Goal: Communication & Community: Answer question/provide support

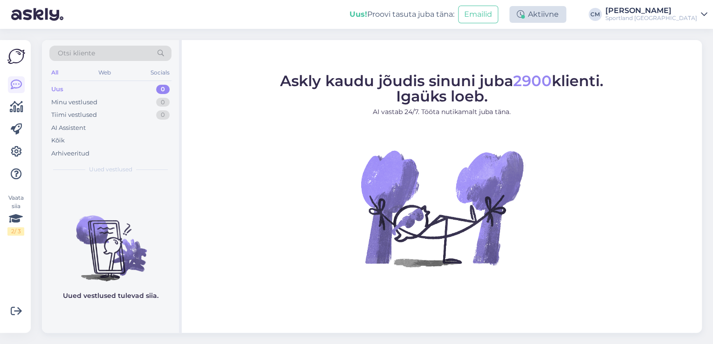
click at [566, 9] on div "Aktiivne" at bounding box center [538, 14] width 57 height 17
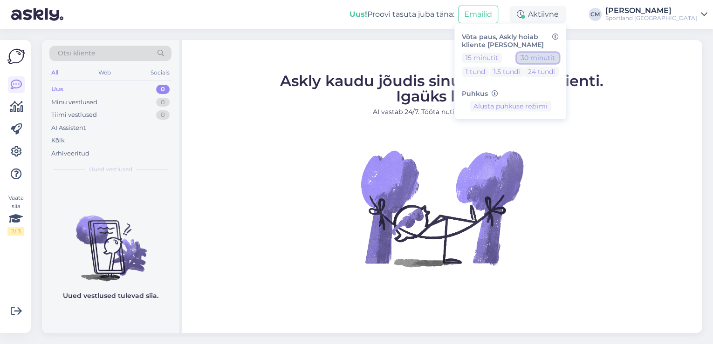
click at [559, 53] on button "30 minutit" at bounding box center [538, 58] width 42 height 10
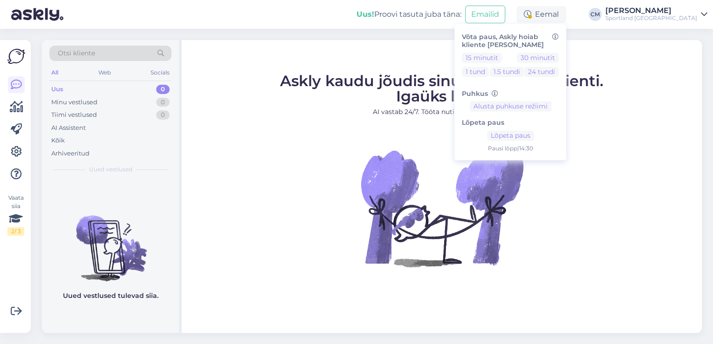
click at [623, 86] on figure "Askly kaudu jõudis sinuni juba 2900 klienti. Igaüks loeb. AI vastab 24/7. Tööta…" at bounding box center [441, 183] width 503 height 219
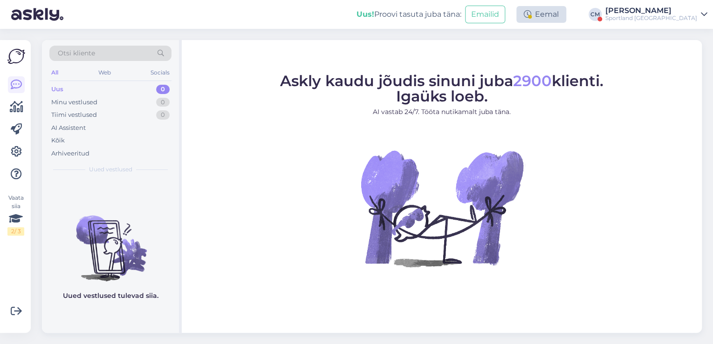
click at [566, 19] on div "Eemal" at bounding box center [541, 14] width 50 height 17
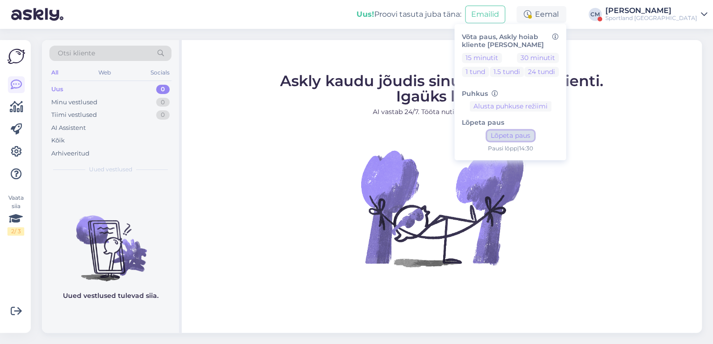
click at [534, 137] on button "Lõpeta paus" at bounding box center [510, 136] width 47 height 10
click at [658, 11] on div "[PERSON_NAME]" at bounding box center [652, 10] width 92 height 7
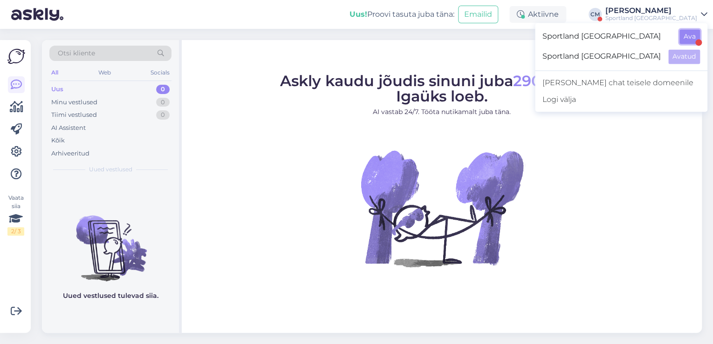
click at [682, 36] on button "Ava" at bounding box center [690, 36] width 21 height 14
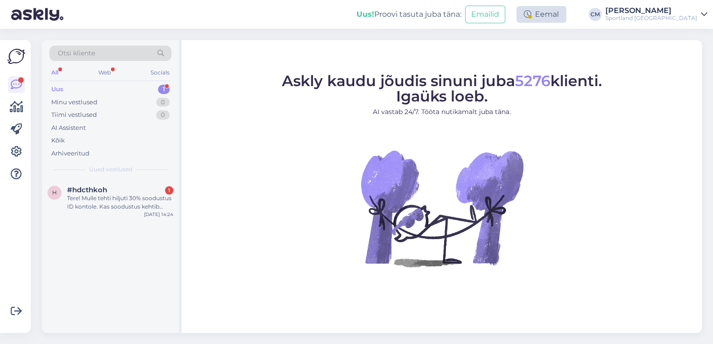
click at [566, 13] on div "Eemal" at bounding box center [541, 14] width 50 height 17
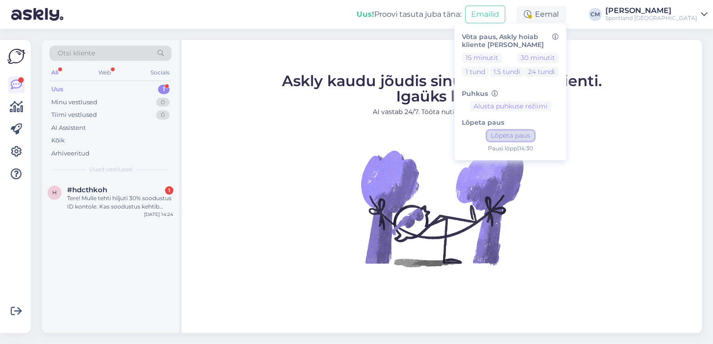
click at [534, 134] on button "Lõpeta paus" at bounding box center [510, 136] width 47 height 10
click at [176, 202] on div "h #hdcthkoh 1 Tere! Mulle tehti hiljuti 30% soodustus ID kontole. Kas soodustus…" at bounding box center [110, 200] width 137 height 42
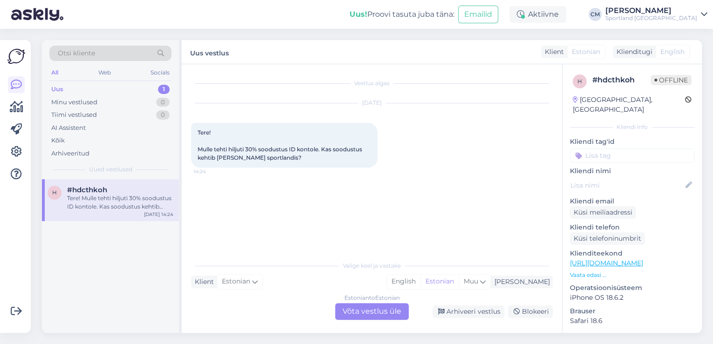
click at [367, 311] on div "Estonian to Estonian Võta vestlus üle" at bounding box center [372, 311] width 74 height 17
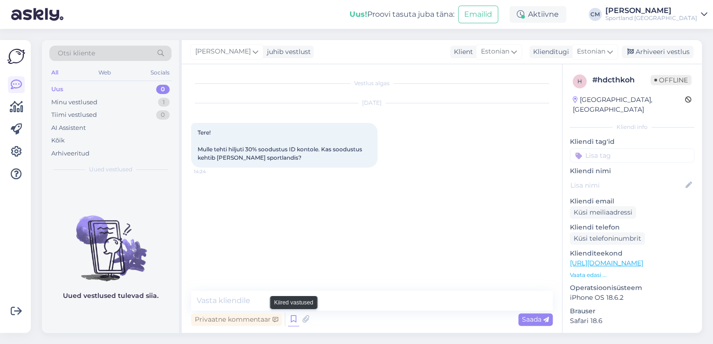
click at [293, 315] on icon at bounding box center [293, 320] width 11 height 14
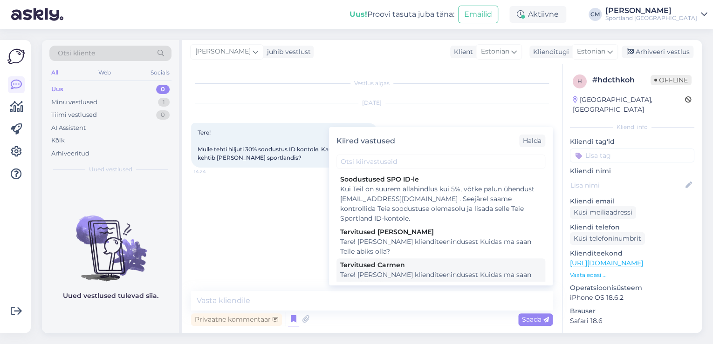
click at [365, 276] on div "Tere! [PERSON_NAME] klienditeenindusest Kuidas ma saan Teile abiks olla?" at bounding box center [440, 280] width 201 height 20
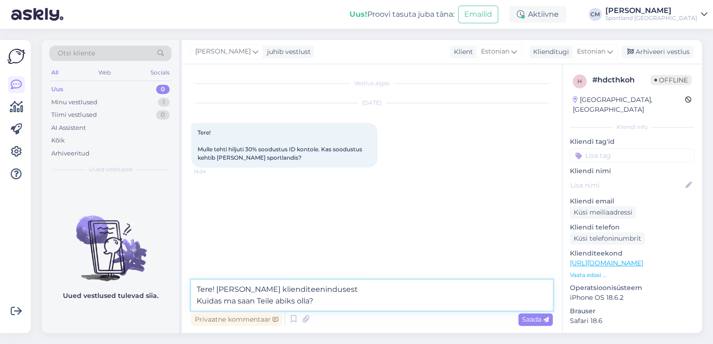
drag, startPoint x: 323, startPoint y: 302, endPoint x: 173, endPoint y: 306, distance: 149.2
click at [173, 306] on div "Otsi kliente All Web Socials Uus 0 Minu vestlused 1 Tiimi vestlused 0 AI Assist…" at bounding box center [372, 186] width 660 height 293
type textarea "Tere! [PERSON_NAME] klienditeenindusest"
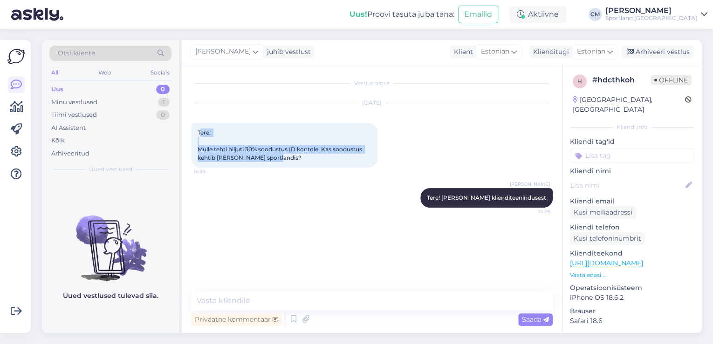
drag, startPoint x: 276, startPoint y: 157, endPoint x: 200, endPoint y: 126, distance: 82.4
click at [200, 126] on div "Tere! Mulle tehti hiljuti 30% soodustus ID kontole. Kas soodustus kehtib [PERSO…" at bounding box center [284, 145] width 186 height 45
click at [268, 289] on div "Vestlus algas [DATE] Tere! Mulle tehti hiljuti 30% soodustus ID kontole. Kas so…" at bounding box center [372, 198] width 380 height 269
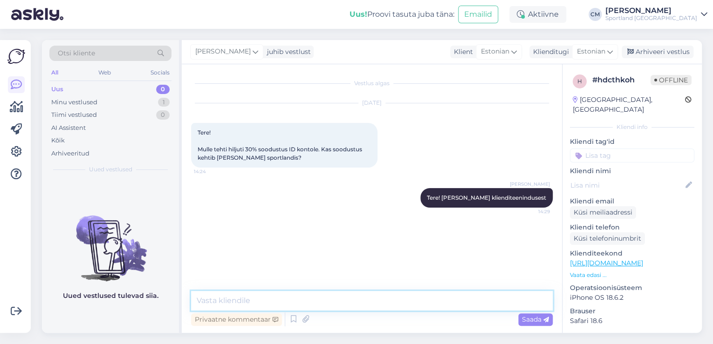
click at [267, 293] on textarea at bounding box center [372, 301] width 362 height 20
type textarea "Ei, kahjuks Lätis ei kehti."
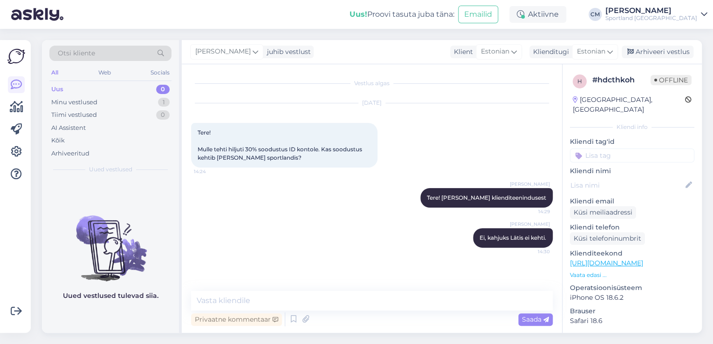
click at [612, 149] on input at bounding box center [632, 156] width 124 height 14
type input "kon"
click at [612, 178] on span "Sportland ID konto" at bounding box center [633, 181] width 54 height 6
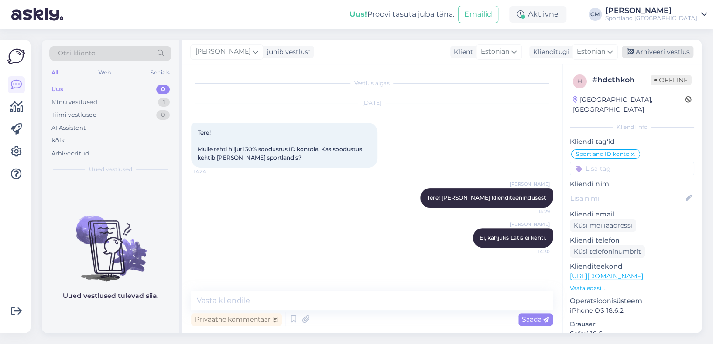
click at [641, 56] on div "Arhiveeri vestlus" at bounding box center [658, 52] width 72 height 13
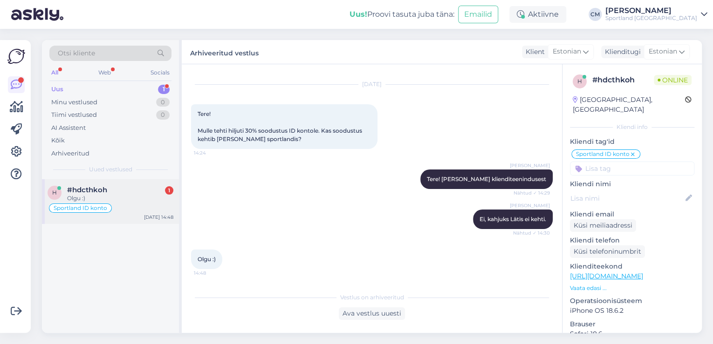
click at [128, 205] on div "Sportland ID konto" at bounding box center [111, 208] width 126 height 11
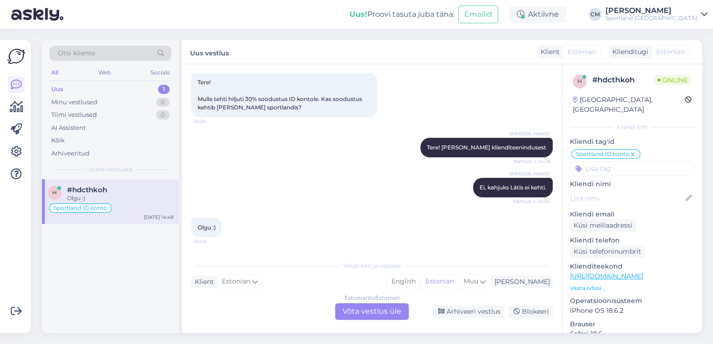
click at [369, 311] on div "Estonian to Estonian Võta vestlus üle" at bounding box center [372, 311] width 74 height 17
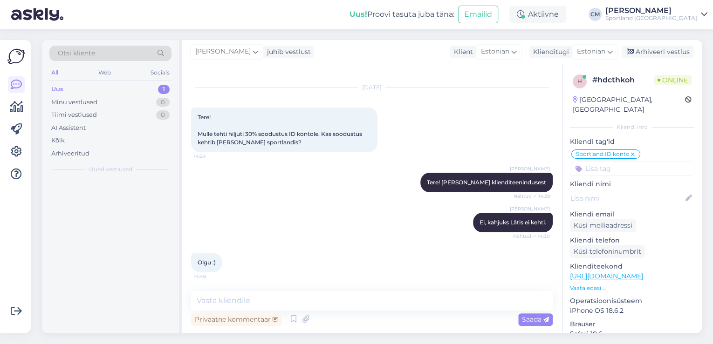
scroll to position [15, 0]
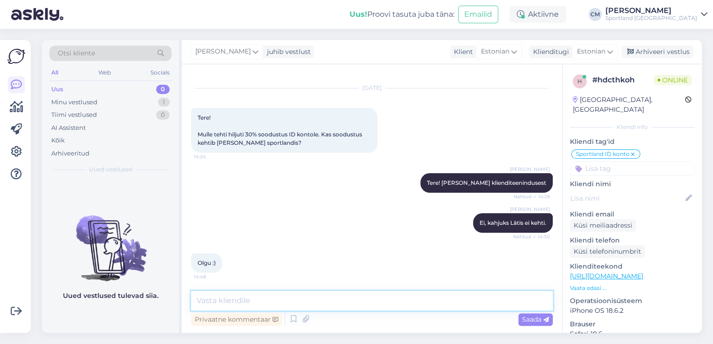
click at [349, 303] on textarea at bounding box center [372, 301] width 362 height 20
type textarea "Kas saan veel aidata?"
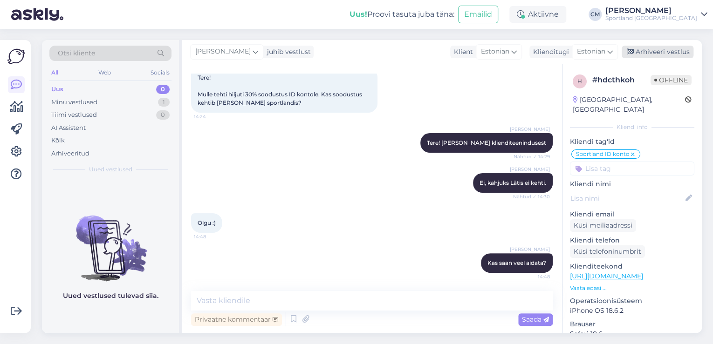
click at [638, 50] on div "Arhiveeri vestlus" at bounding box center [658, 52] width 72 height 13
